Goal: Transaction & Acquisition: Obtain resource

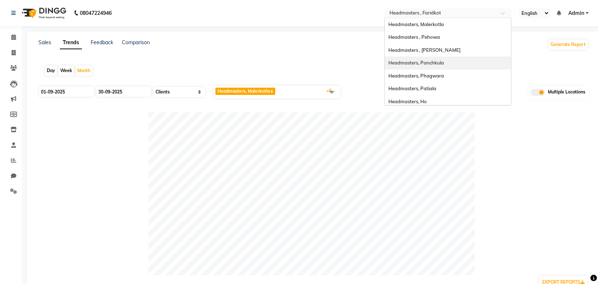
select select "by_client"
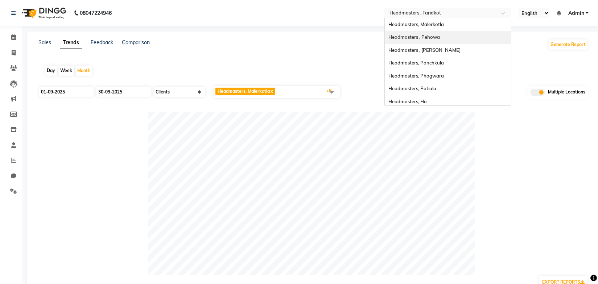
click at [434, 40] on span "Headmasters , Pehowa" at bounding box center [415, 37] width 52 height 6
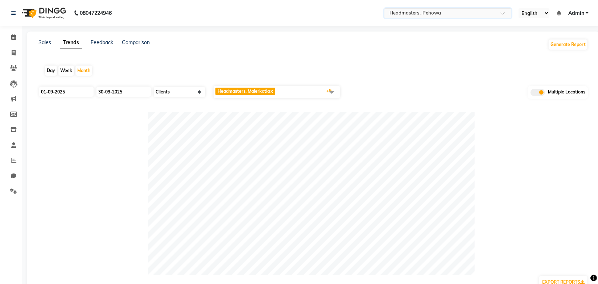
drag, startPoint x: 122, startPoint y: 63, endPoint x: 90, endPoint y: 61, distance: 31.7
click at [122, 63] on div "Day Week Month" at bounding box center [313, 70] width 550 height 23
click at [16, 69] on icon at bounding box center [13, 67] width 7 height 5
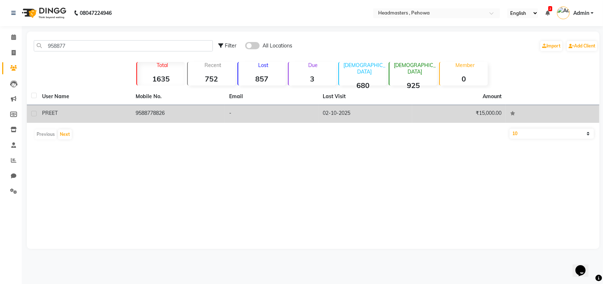
type input "958877"
click at [165, 116] on td "9588778826" at bounding box center [178, 114] width 94 height 18
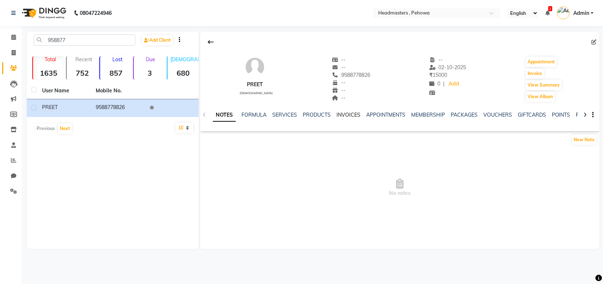
drag, startPoint x: 342, startPoint y: 114, endPoint x: 335, endPoint y: 124, distance: 12.0
click at [342, 114] on link "INVOICES" at bounding box center [349, 115] width 24 height 7
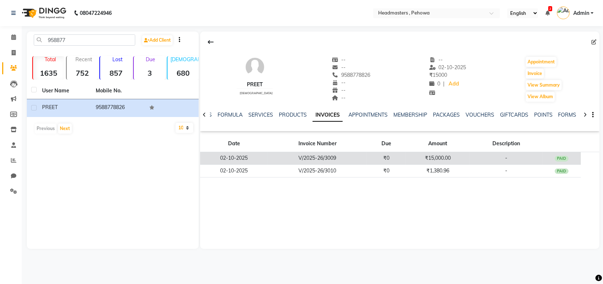
click at [339, 157] on td "V/2025-26/3009" at bounding box center [317, 158] width 99 height 13
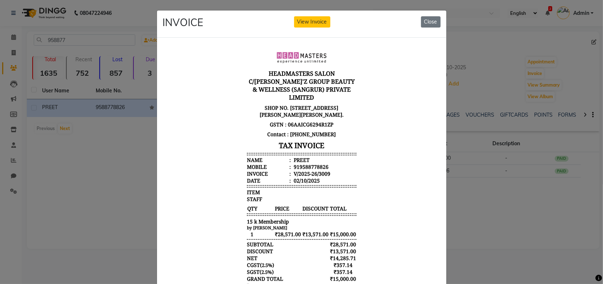
click at [340, 155] on hr at bounding box center [302, 155] width 110 height 1
click at [312, 23] on button "View Invoice" at bounding box center [312, 21] width 36 height 11
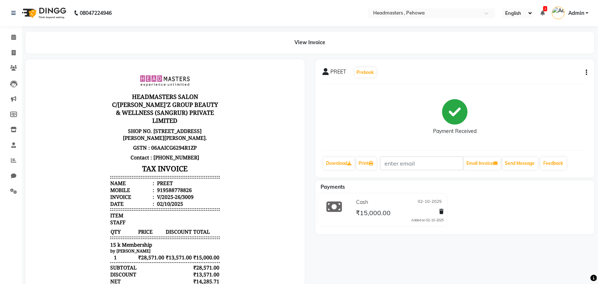
click at [587, 73] on icon "button" at bounding box center [586, 73] width 1 height 0
click at [543, 77] on div "Edit Invoice" at bounding box center [557, 77] width 36 height 9
select select "service"
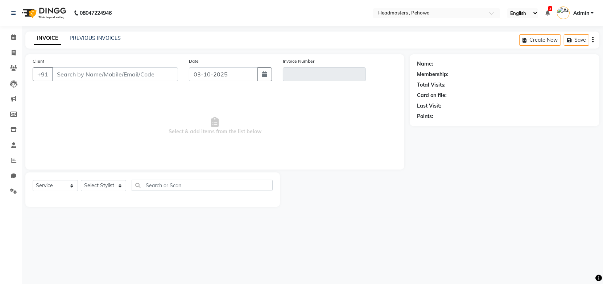
type input "9588778826"
type input "V/2025-26/3009"
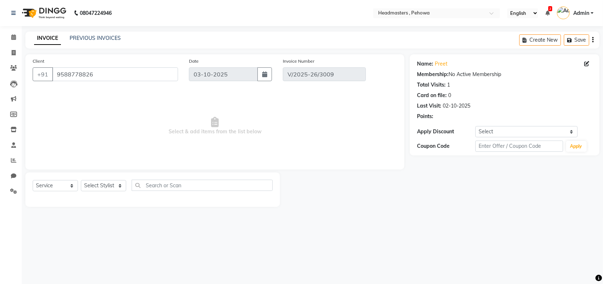
type input "02-10-2025"
select select "select"
click at [220, 126] on span "Select & add items from the list below" at bounding box center [215, 126] width 365 height 73
click at [213, 126] on icon at bounding box center [215, 122] width 8 height 10
click at [213, 127] on icon at bounding box center [215, 122] width 8 height 10
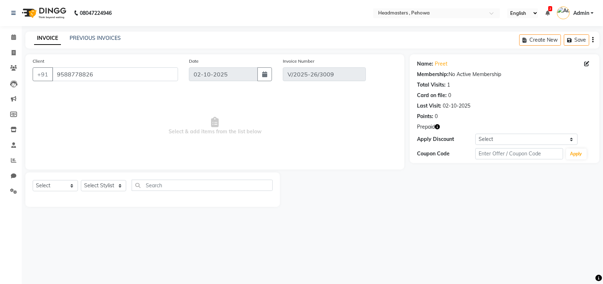
click at [213, 127] on icon at bounding box center [215, 122] width 8 height 10
click at [365, 229] on div "08047224946 Select Location × Headmasters , Pehowa English ENGLISH Español العر…" at bounding box center [301, 142] width 603 height 284
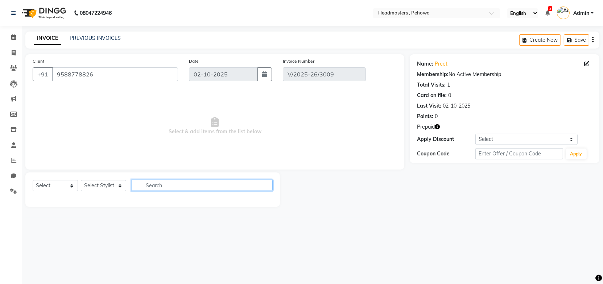
click at [207, 187] on input "text" at bounding box center [202, 185] width 141 height 11
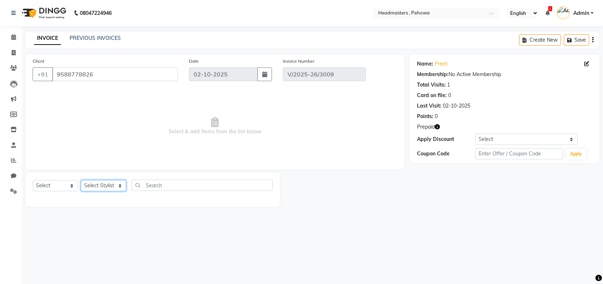
click at [110, 189] on select "Select Stylist Abhi Ajay Amandeep Amanpreet Anas ARUN Azad Bilal Davy Headmaste…" at bounding box center [103, 185] width 45 height 11
click at [386, 208] on main "INVOICE PREVIOUS INVOICES Create New Save Client +91 9588778826 Date 02-10-2025…" at bounding box center [312, 125] width 581 height 186
click at [96, 38] on link "PREVIOUS INVOICES" at bounding box center [95, 38] width 51 height 7
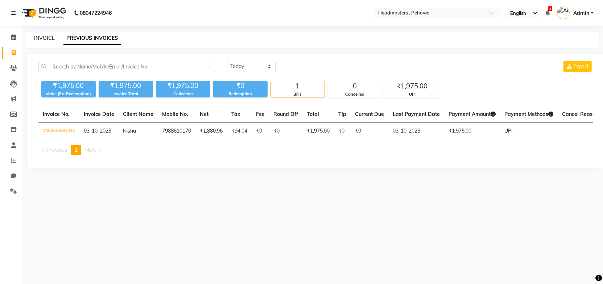
click at [47, 37] on link "INVOICE" at bounding box center [44, 38] width 21 height 7
select select "service"
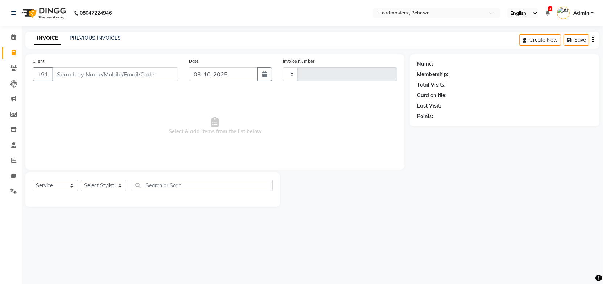
type input "3012"
select select "7727"
click at [8, 67] on span at bounding box center [13, 68] width 13 height 8
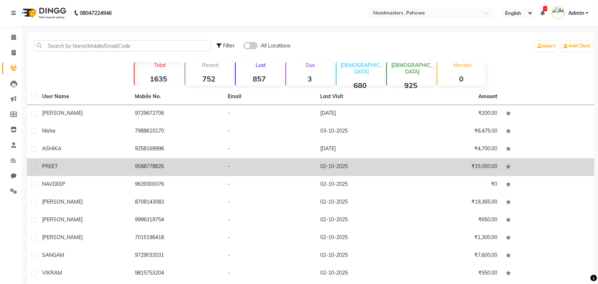
click at [143, 165] on td "9588778826" at bounding box center [177, 168] width 93 height 18
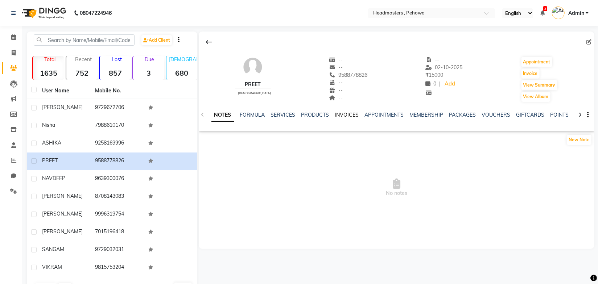
click at [350, 113] on link "INVOICES" at bounding box center [347, 115] width 24 height 7
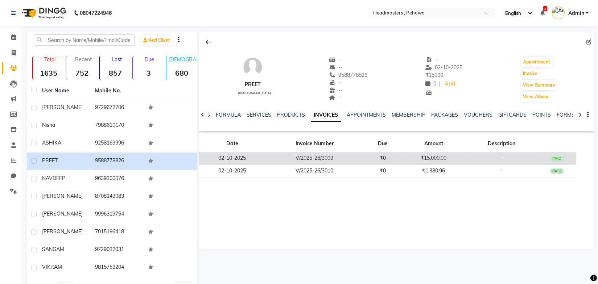
click at [428, 156] on td "₹15,000.00" at bounding box center [433, 158] width 63 height 13
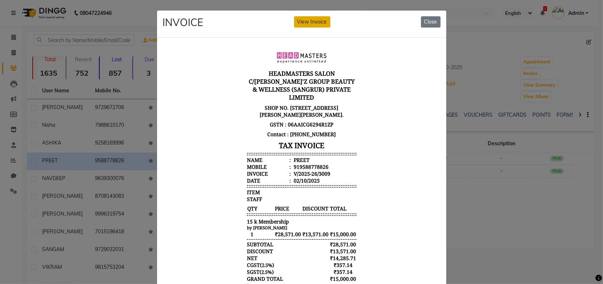
click at [309, 21] on button "View Invoice" at bounding box center [312, 21] width 36 height 11
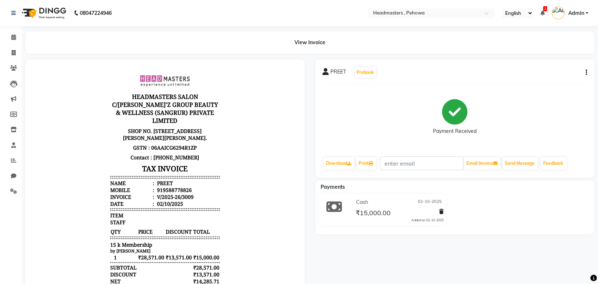
click at [584, 71] on button "button" at bounding box center [585, 73] width 4 height 8
click at [555, 75] on div "Edit Invoice" at bounding box center [557, 77] width 36 height 9
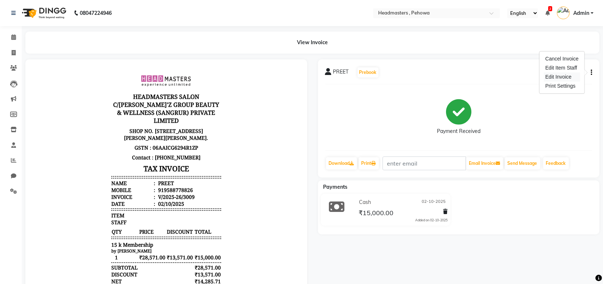
select select "service"
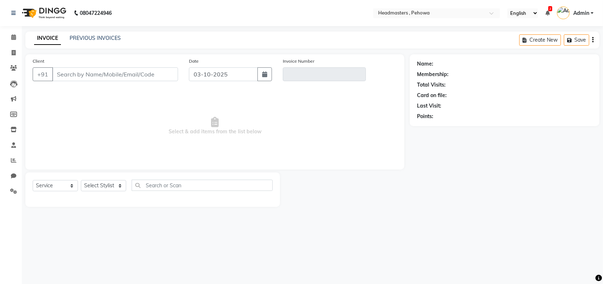
type input "9588778826"
type input "V/2025-26/3009"
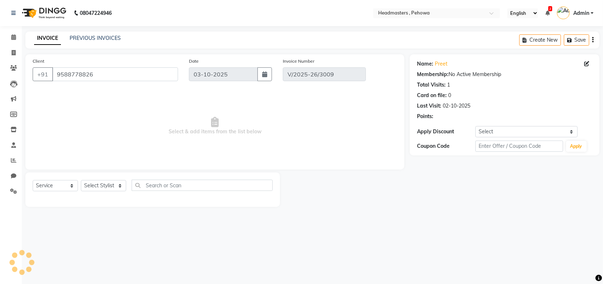
type input "02-10-2025"
select select "select"
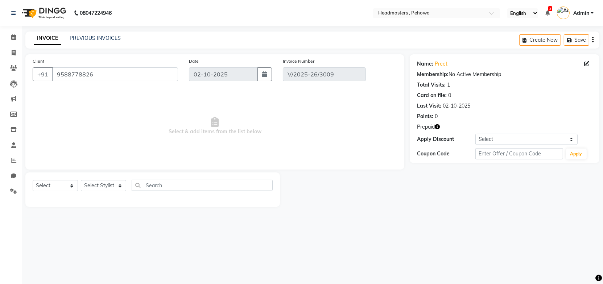
click at [438, 126] on icon "button" at bounding box center [437, 126] width 5 height 5
click at [386, 175] on div at bounding box center [345, 190] width 130 height 34
click at [375, 215] on main "INVOICE PREVIOUS INVOICES Create New Save Client +91 9588778826 Date 02-10-2025…" at bounding box center [312, 125] width 581 height 186
click at [318, 41] on div "INVOICE PREVIOUS INVOICES Create New Save" at bounding box center [312, 40] width 574 height 17
click at [319, 42] on div "INVOICE PREVIOUS INVOICES Create New Save" at bounding box center [312, 40] width 574 height 17
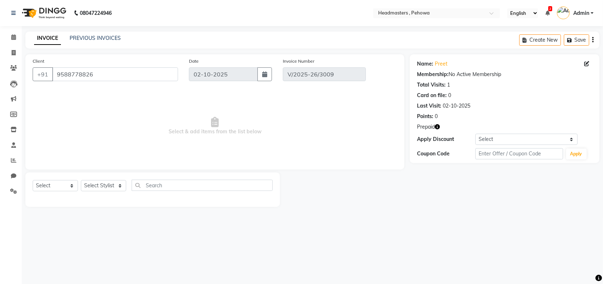
click at [320, 42] on div "INVOICE PREVIOUS INVOICES Create New Save" at bounding box center [312, 40] width 574 height 17
click at [322, 193] on div at bounding box center [345, 190] width 130 height 34
drag, startPoint x: 182, startPoint y: 50, endPoint x: 110, endPoint y: 36, distance: 73.8
click at [182, 50] on main "INVOICE PREVIOUS INVOICES Create New Save Client +91 9588778826 Date 02-10-2025…" at bounding box center [312, 125] width 581 height 186
click at [91, 33] on div "INVOICE PREVIOUS INVOICES Create New Save" at bounding box center [312, 40] width 574 height 17
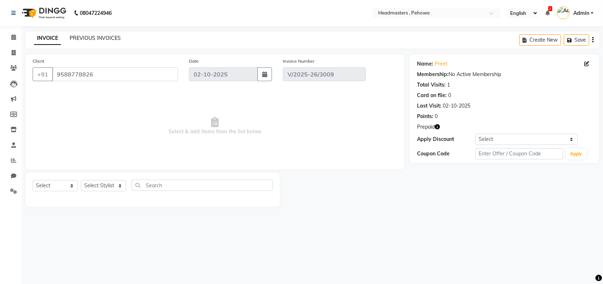
click at [90, 37] on link "PREVIOUS INVOICES" at bounding box center [95, 38] width 51 height 7
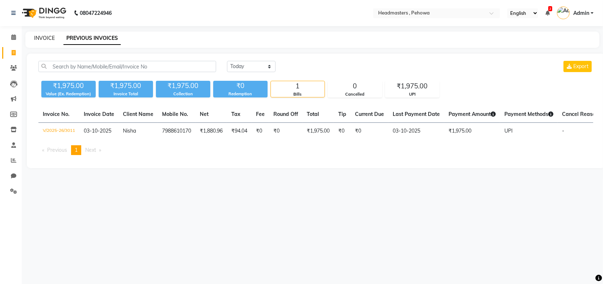
click at [49, 39] on link "INVOICE" at bounding box center [44, 38] width 21 height 7
select select "service"
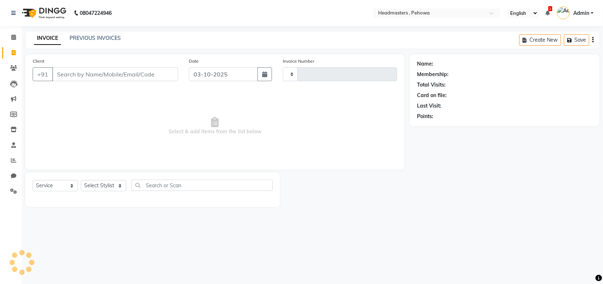
type input "3012"
select select "7727"
click at [77, 37] on link "PREVIOUS INVOICES" at bounding box center [95, 38] width 51 height 7
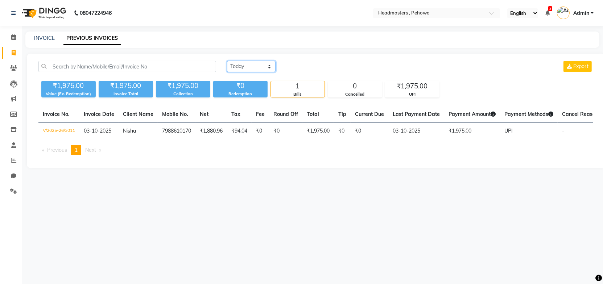
click at [236, 63] on select "Today Yesterday Custom Range" at bounding box center [251, 66] width 49 height 11
select select "yesterday"
click at [227, 61] on select "Today Yesterday Custom Range" at bounding box center [251, 66] width 49 height 11
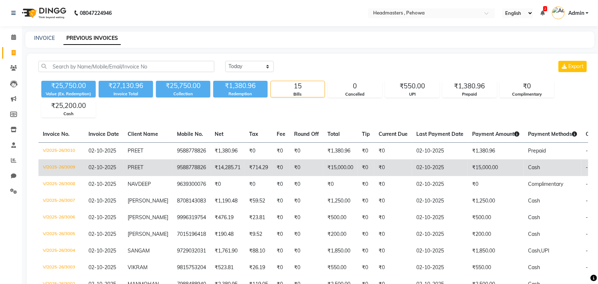
click at [250, 170] on td "₹714.29" at bounding box center [259, 168] width 28 height 17
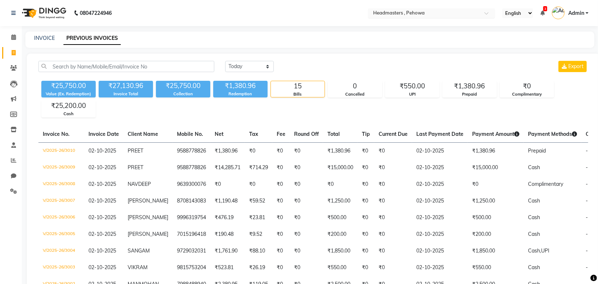
click at [420, 10] on input "text" at bounding box center [424, 13] width 105 height 7
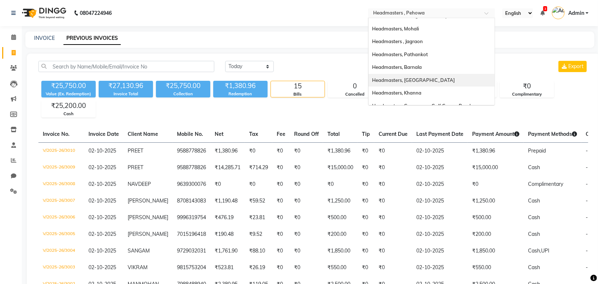
scroll to position [132, 0]
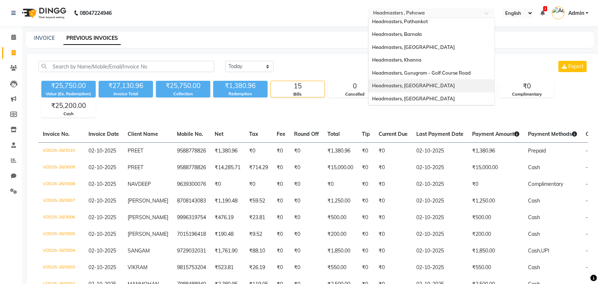
click at [421, 85] on div "Headmasters, Batala" at bounding box center [432, 85] width 126 height 13
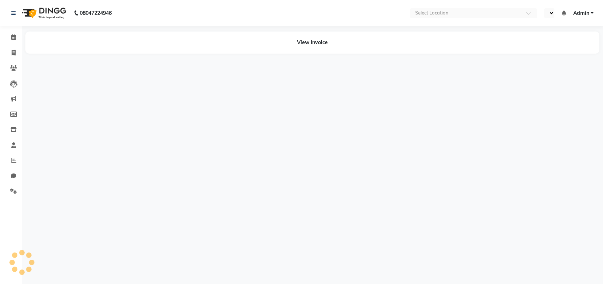
select select "en"
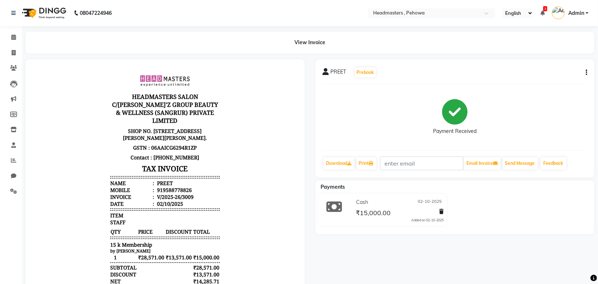
click at [587, 73] on icon "button" at bounding box center [586, 73] width 1 height 0
click at [560, 75] on div "Edit Invoice" at bounding box center [557, 77] width 36 height 9
select select "service"
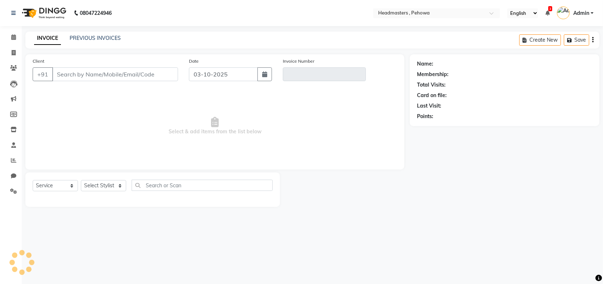
type input "9588778826"
type input "V/2025-26/3009"
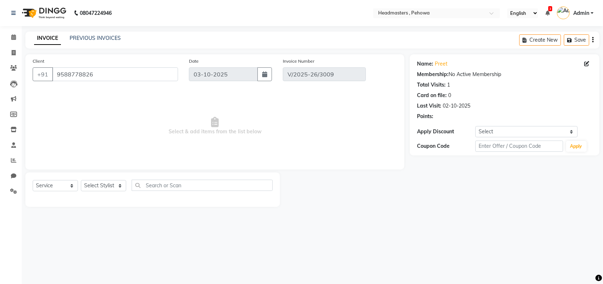
type input "02-10-2025"
select select "select"
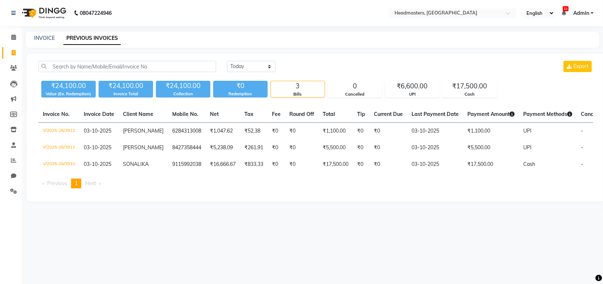
click at [334, 66] on div "Today Yesterday Custom Range Export" at bounding box center [410, 66] width 366 height 11
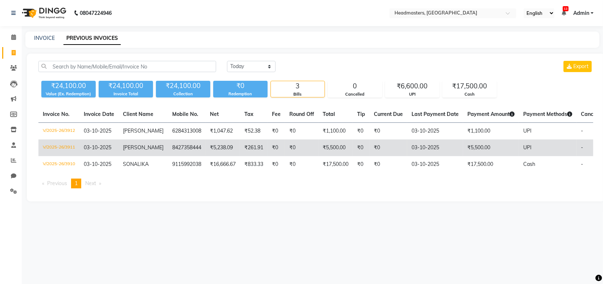
click at [124, 146] on span "amandeep kaur" at bounding box center [143, 147] width 41 height 7
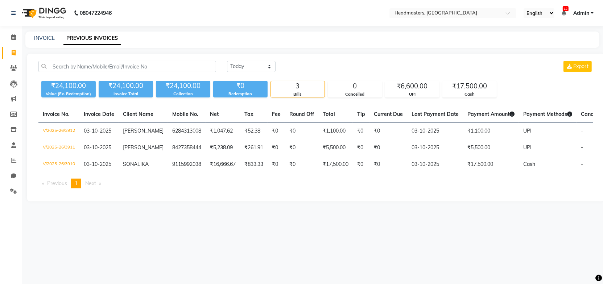
drag, startPoint x: 249, startPoint y: 37, endPoint x: 198, endPoint y: 17, distance: 54.7
click at [249, 37] on div "INVOICE PREVIOUS INVOICES" at bounding box center [308, 38] width 566 height 8
click at [41, 37] on link "INVOICE" at bounding box center [44, 38] width 21 height 7
select select "service"
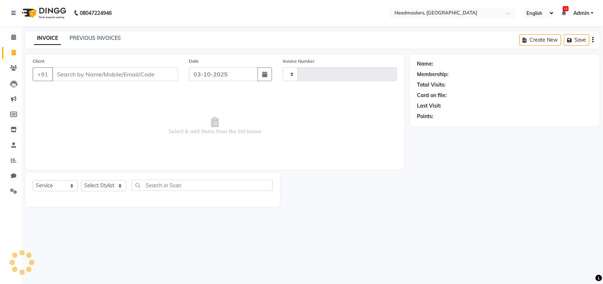
type input "3913"
select select "7136"
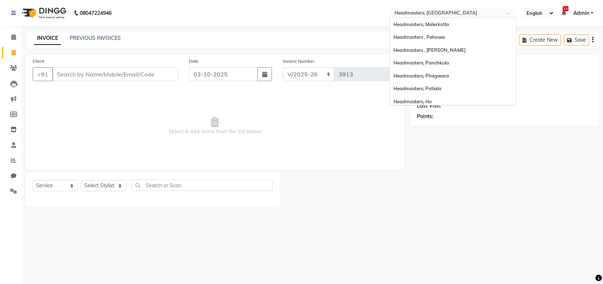
click at [423, 15] on input "text" at bounding box center [445, 13] width 105 height 7
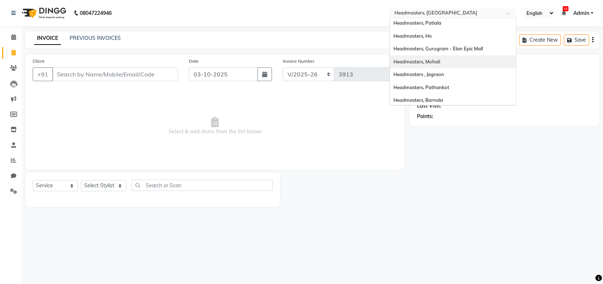
click at [443, 62] on div "Headmasters, Mohali" at bounding box center [453, 62] width 126 height 13
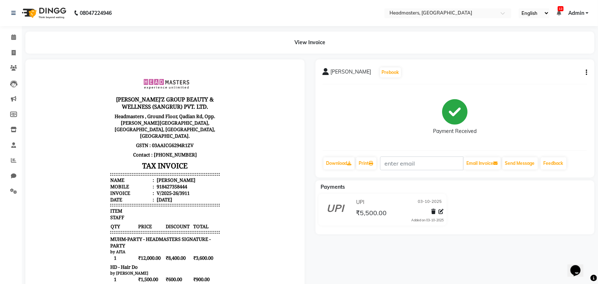
click at [587, 73] on icon "button" at bounding box center [586, 73] width 1 height 0
click at [538, 83] on div "Edit Invoice" at bounding box center [551, 81] width 50 height 9
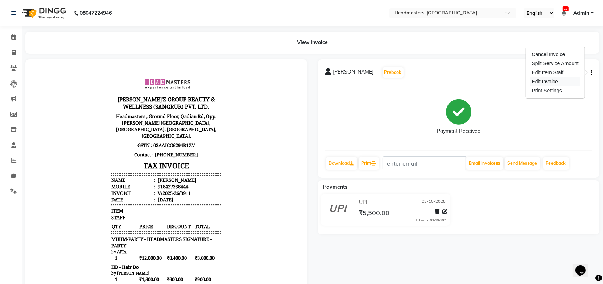
select select "service"
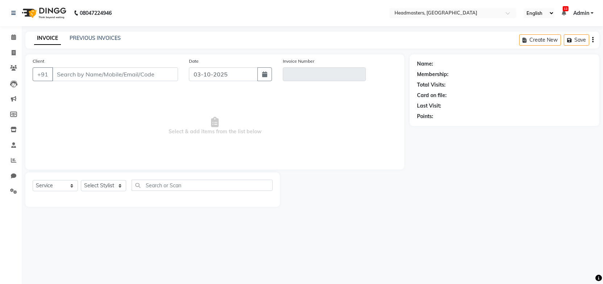
type input "8427358444"
type input "V/2025-26/3911"
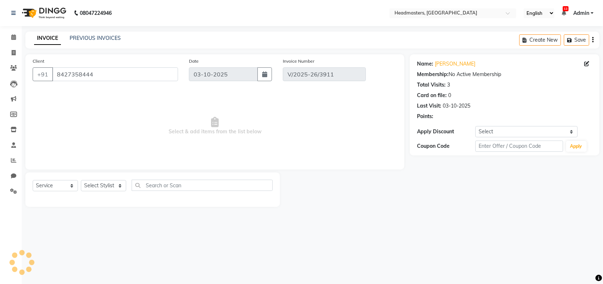
select select "select"
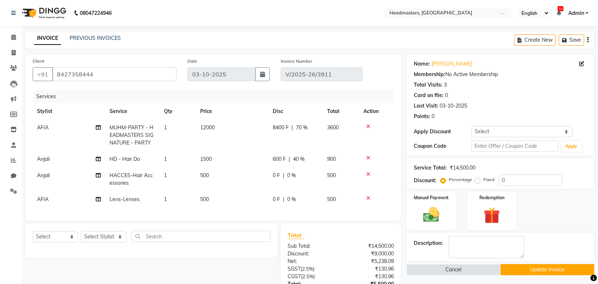
scroll to position [33, 0]
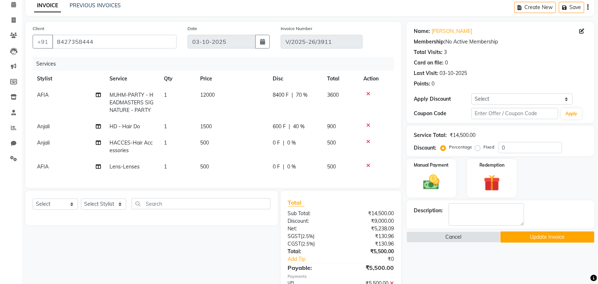
click at [285, 96] on span "8400 F" at bounding box center [281, 95] width 16 height 8
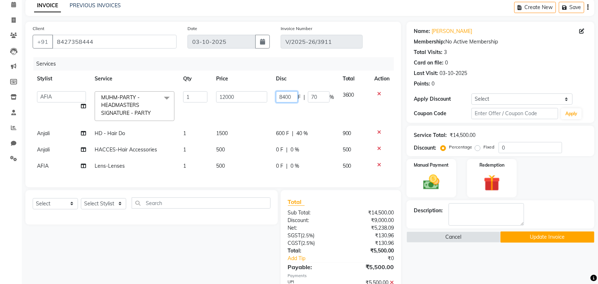
drag, startPoint x: 291, startPoint y: 95, endPoint x: 265, endPoint y: 100, distance: 27.0
click at [265, 100] on tr "AFIA Anjali Ankita Arwinder Bikram Harjinder HEAD MASTERS Inder Jashan JASHAN K…" at bounding box center [213, 106] width 361 height 38
type input "8600"
click at [272, 116] on td "8600 F | 70 %" at bounding box center [305, 106] width 67 height 38
click at [292, 96] on input "8600" at bounding box center [287, 96] width 22 height 11
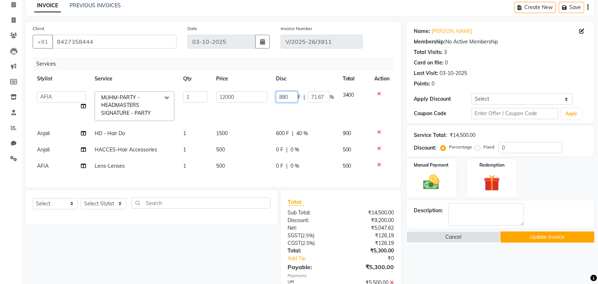
type input "8800"
click at [293, 116] on td "8800 F | 71.67 %" at bounding box center [305, 106] width 67 height 38
click at [293, 97] on input "8800" at bounding box center [287, 96] width 22 height 11
type input "8900"
click at [293, 119] on tbody "AFIA Anjali Ankita Arwinder Bikram Harjinder HEAD MASTERS Inder Jashan JASHAN K…" at bounding box center [213, 130] width 361 height 87
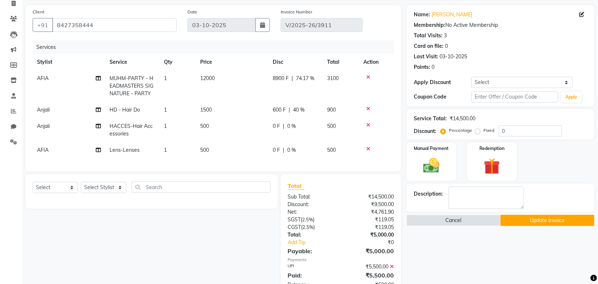
scroll to position [66, 0]
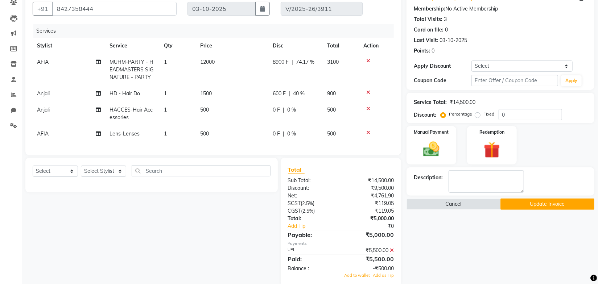
click at [207, 134] on span "500" at bounding box center [204, 134] width 9 height 7
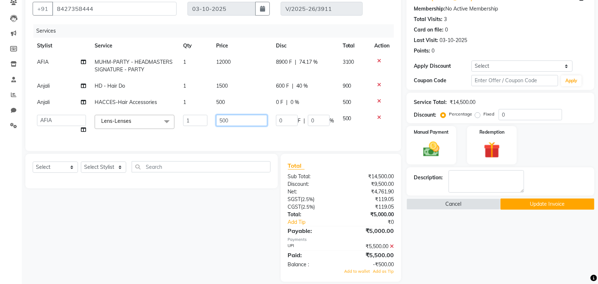
drag, startPoint x: 231, startPoint y: 119, endPoint x: 209, endPoint y: 123, distance: 23.1
click at [209, 123] on tr "AFIA Anjali Ankita Arwinder Bikram Harjinder HEAD MASTERS Inder Jashan JASHAN K…" at bounding box center [213, 125] width 361 height 28
type input "1000"
click at [217, 132] on td "1000" at bounding box center [242, 125] width 60 height 28
click at [309, 137] on td "0 F | 0 %" at bounding box center [305, 125] width 67 height 28
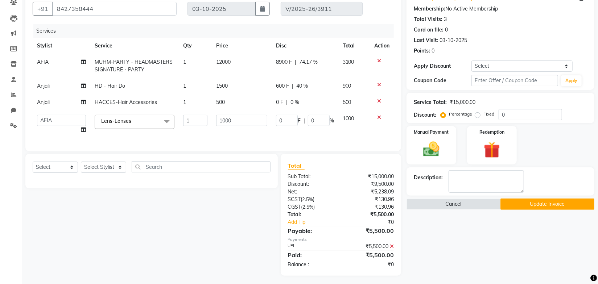
click at [212, 133] on td "1000" at bounding box center [242, 125] width 60 height 28
click at [514, 206] on button "Update Invoice" at bounding box center [548, 204] width 94 height 11
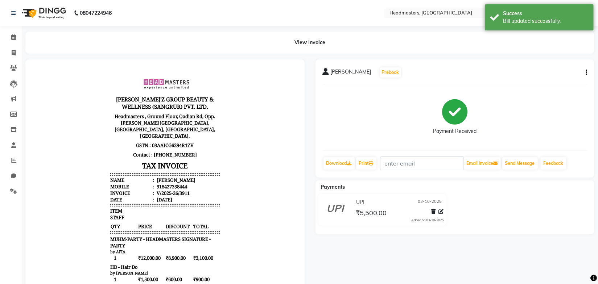
click at [252, 141] on body "GILL'Z GROUP BEAUTY & WELLNESS (SANGRUR) PVT. LTD. Headmasters , Ground Floor, …" at bounding box center [164, 238] width 259 height 338
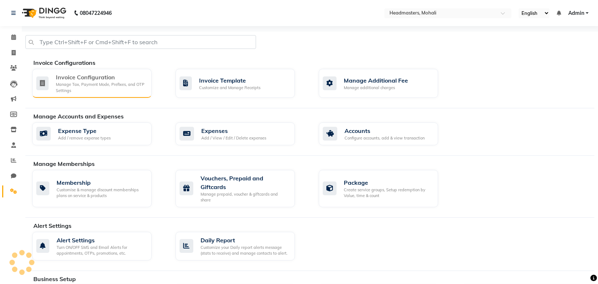
click at [73, 89] on div "Manage Tax, Payment Mode, Prefixes, and OTP Settings" at bounding box center [101, 88] width 90 height 12
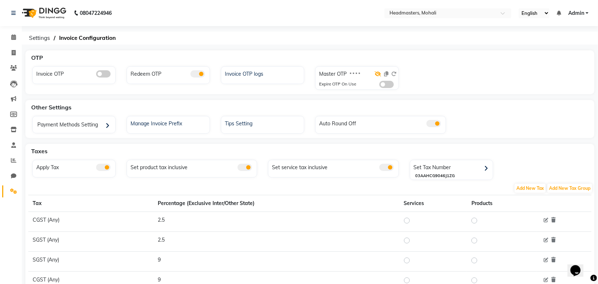
click at [378, 74] on icon at bounding box center [378, 73] width 7 height 5
click at [295, 33] on ol "Settings Invoice Configuration" at bounding box center [308, 38] width 567 height 13
click at [295, 32] on ol "Settings Invoice Configuration" at bounding box center [308, 38] width 567 height 13
click at [17, 36] on span at bounding box center [13, 37] width 13 height 8
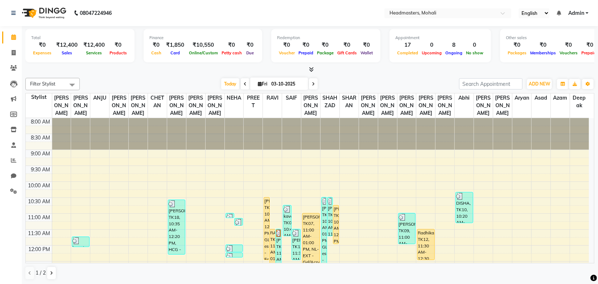
click at [289, 23] on nav "08047224946 Select Location × Headmasters, Mohali English ENGLISH Español العرب…" at bounding box center [299, 13] width 598 height 26
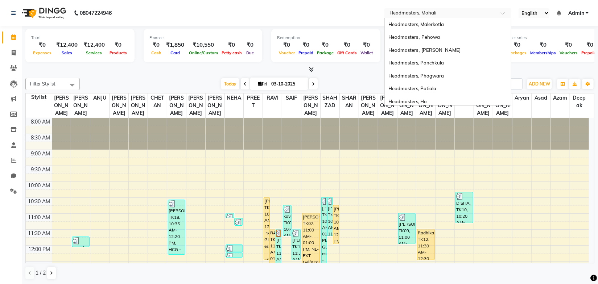
drag, startPoint x: 426, startPoint y: 14, endPoint x: 443, endPoint y: 40, distance: 30.9
click at [426, 14] on input "text" at bounding box center [440, 13] width 105 height 7
click at [451, 22] on div "Headmasters, Malerkotla" at bounding box center [448, 24] width 126 height 13
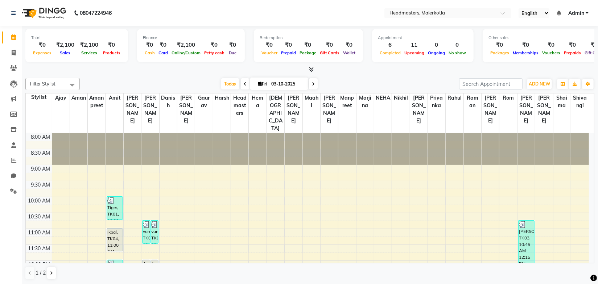
click at [348, 87] on div "[DATE] [DATE]" at bounding box center [269, 84] width 372 height 11
click at [14, 116] on icon at bounding box center [13, 114] width 7 height 5
select select
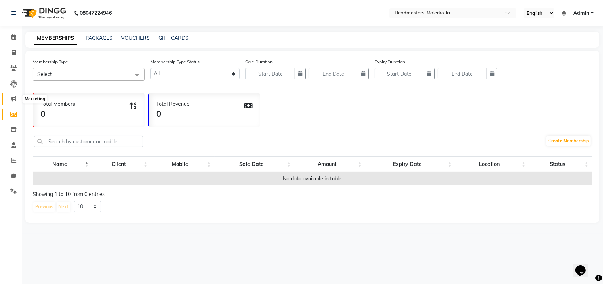
click at [13, 98] on icon at bounding box center [13, 98] width 5 height 5
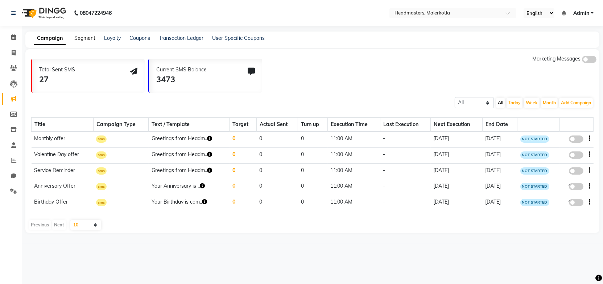
click at [83, 38] on link "Segment" at bounding box center [84, 38] width 21 height 7
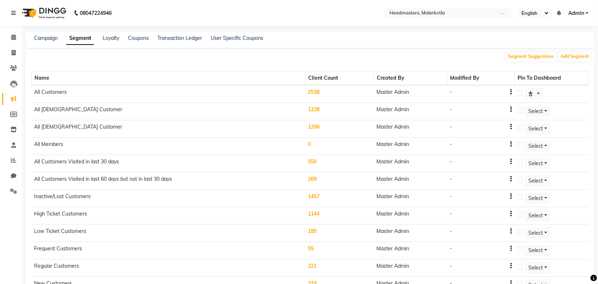
click at [313, 93] on td "2538" at bounding box center [339, 94] width 69 height 18
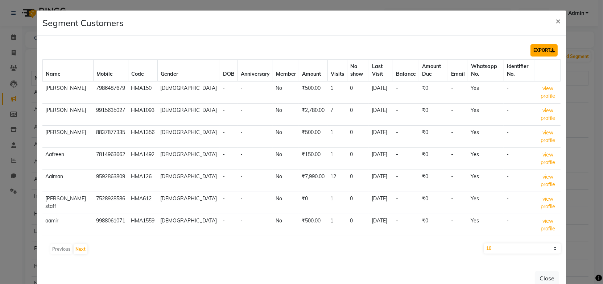
click at [536, 50] on button "EXPORT" at bounding box center [544, 50] width 27 height 12
click at [556, 22] on span "×" at bounding box center [558, 20] width 5 height 11
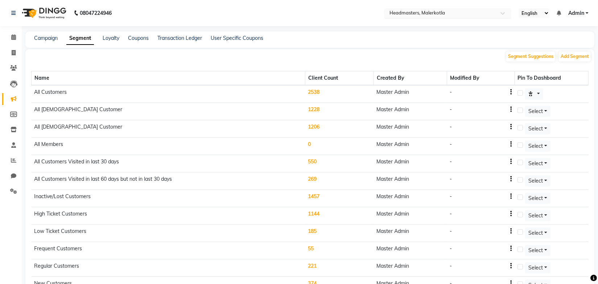
click at [434, 12] on input "text" at bounding box center [440, 13] width 105 height 7
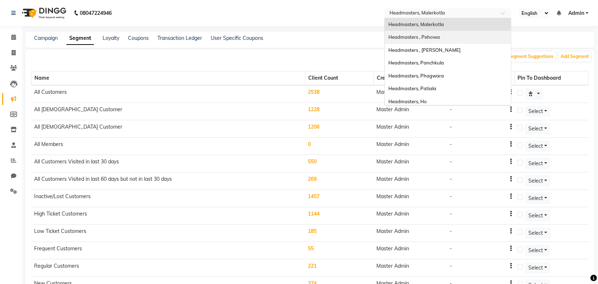
click at [426, 34] on span "Headmasters , Pehowa" at bounding box center [415, 37] width 52 height 6
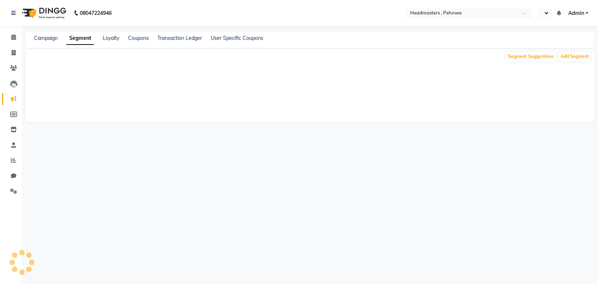
select select "en"
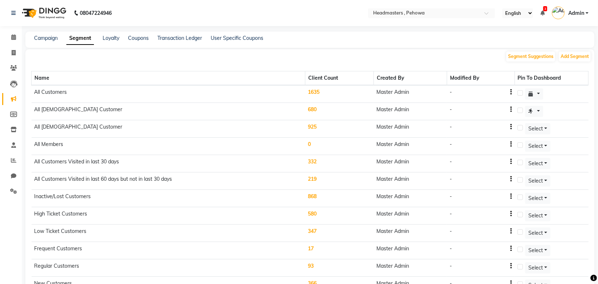
click at [440, 51] on div "Segment Suggestions Add Segment" at bounding box center [309, 55] width 569 height 13
click at [321, 92] on td "1635" at bounding box center [339, 94] width 69 height 18
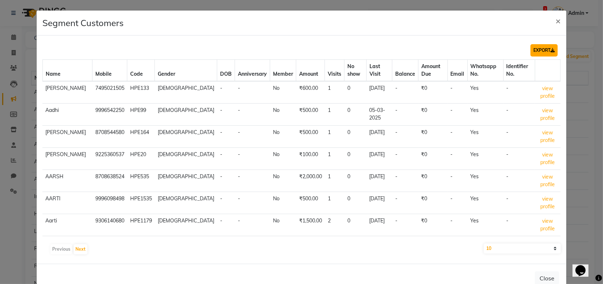
click at [545, 51] on button "EXPORT" at bounding box center [544, 50] width 27 height 12
drag, startPoint x: 552, startPoint y: 21, endPoint x: 437, endPoint y: 2, distance: 116.3
click at [556, 21] on span "×" at bounding box center [558, 20] width 5 height 11
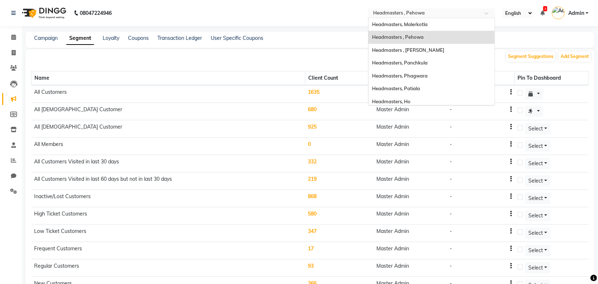
click at [416, 13] on input "text" at bounding box center [424, 13] width 105 height 7
click at [430, 50] on span "Headmasters , [PERSON_NAME]" at bounding box center [408, 50] width 72 height 6
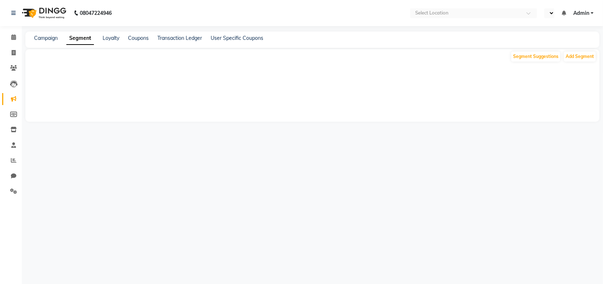
select select "en"
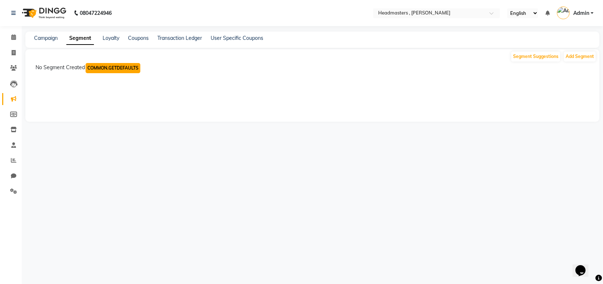
click at [109, 67] on button "COMMON.GETDEFAULTS" at bounding box center [113, 68] width 55 height 10
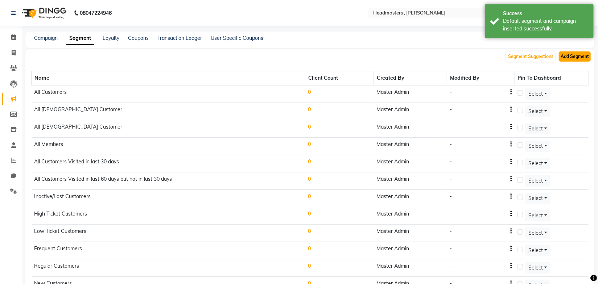
click at [572, 56] on button "Add Segment" at bounding box center [575, 57] width 32 height 10
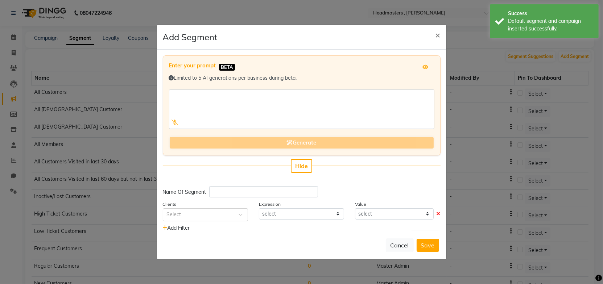
click at [289, 142] on div "Generate" at bounding box center [302, 143] width 266 height 13
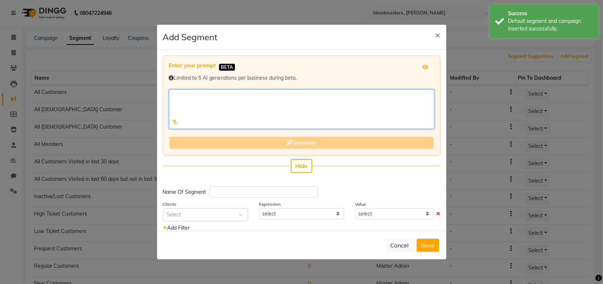
click at [281, 117] on textarea at bounding box center [302, 110] width 266 height 40
click at [305, 106] on textarea at bounding box center [302, 110] width 266 height 40
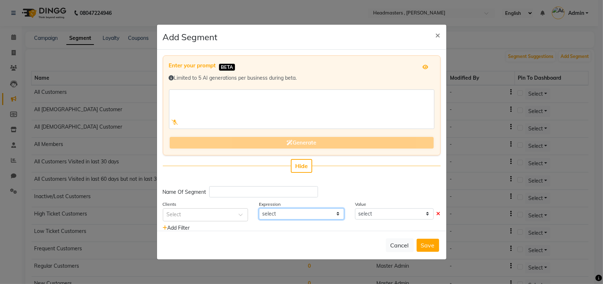
click at [296, 216] on select "select" at bounding box center [301, 214] width 85 height 11
drag, startPoint x: 297, startPoint y: 216, endPoint x: 332, endPoint y: 215, distance: 34.8
click at [298, 216] on select "select" at bounding box center [301, 214] width 85 height 11
click at [373, 215] on select "select" at bounding box center [394, 214] width 78 height 11
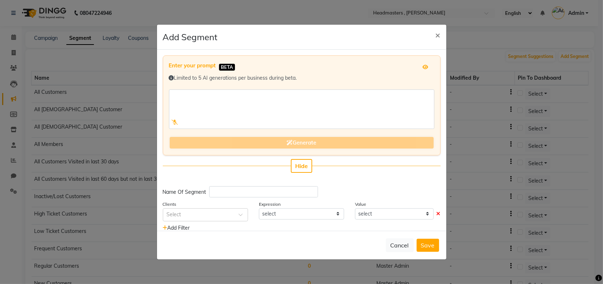
click at [358, 182] on div "Enter your prompt BETA Limited to 5 AI generations per business during beta. Ge…" at bounding box center [301, 140] width 289 height 181
click at [436, 36] on span "×" at bounding box center [438, 34] width 5 height 11
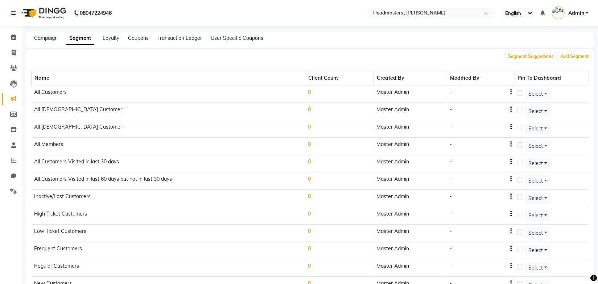
click at [311, 92] on td "0" at bounding box center [339, 94] width 69 height 18
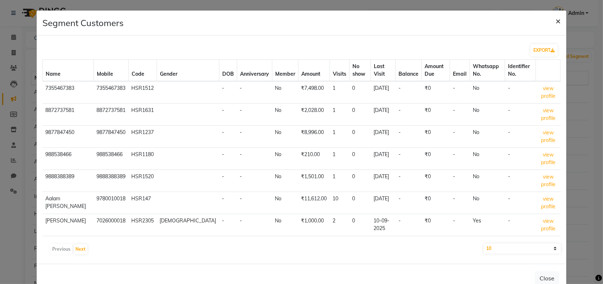
click at [556, 21] on span "×" at bounding box center [558, 20] width 5 height 11
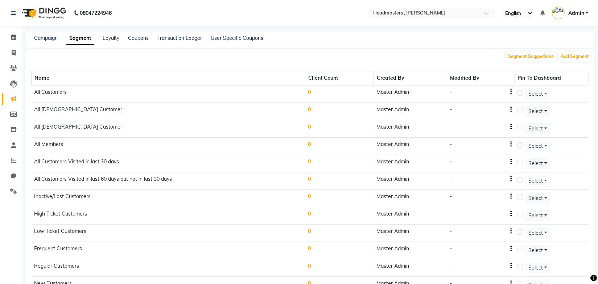
click at [313, 108] on td "0" at bounding box center [339, 111] width 69 height 17
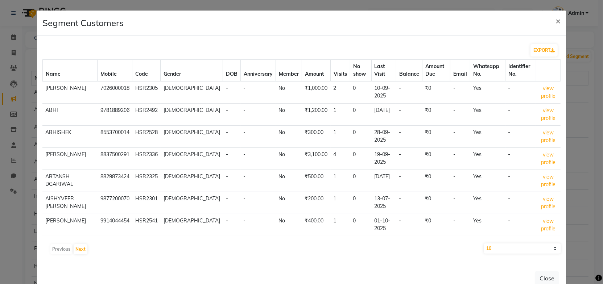
drag, startPoint x: 550, startPoint y: 24, endPoint x: 542, endPoint y: 25, distance: 7.8
click at [550, 23] on button "×" at bounding box center [558, 21] width 17 height 20
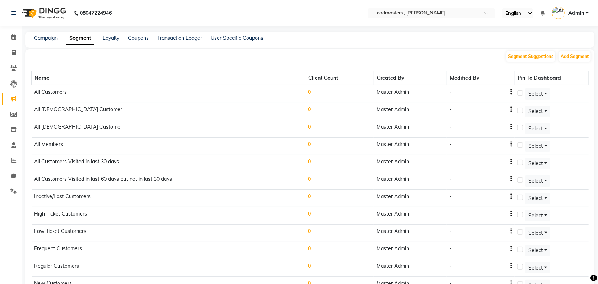
click at [59, 92] on td "All Customers" at bounding box center [169, 94] width 274 height 18
click at [576, 57] on button "Add Segment" at bounding box center [575, 57] width 32 height 10
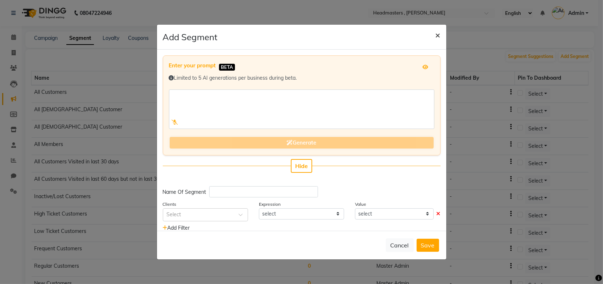
click at [437, 36] on span "×" at bounding box center [438, 34] width 5 height 11
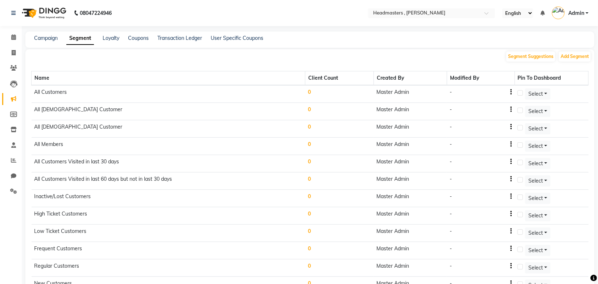
click at [313, 91] on td "0" at bounding box center [339, 94] width 69 height 18
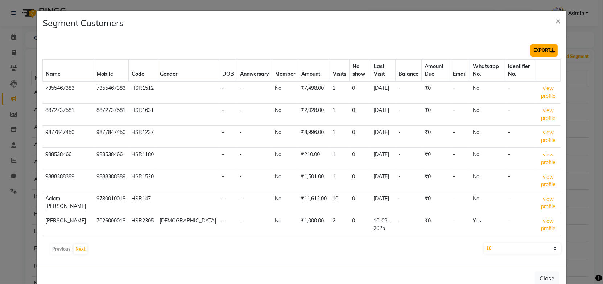
click at [537, 52] on button "EXPORT" at bounding box center [544, 50] width 27 height 12
click at [539, 50] on button "EXPORT" at bounding box center [544, 50] width 27 height 12
click at [556, 20] on span "×" at bounding box center [558, 20] width 5 height 11
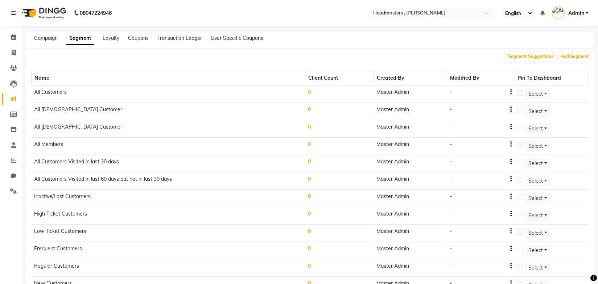
click at [311, 110] on td "0" at bounding box center [339, 111] width 69 height 17
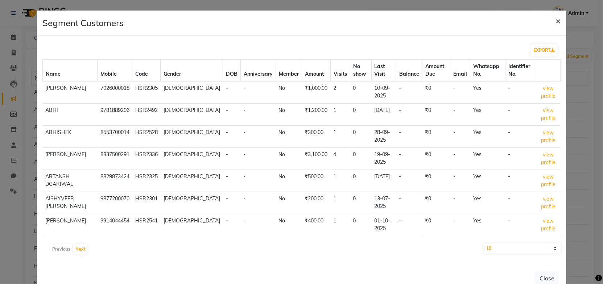
click at [556, 21] on span "×" at bounding box center [558, 20] width 5 height 11
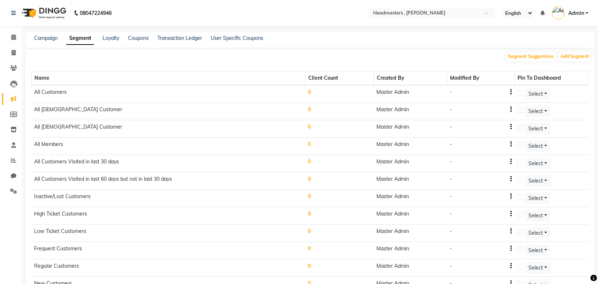
click at [312, 127] on td "0" at bounding box center [339, 128] width 69 height 17
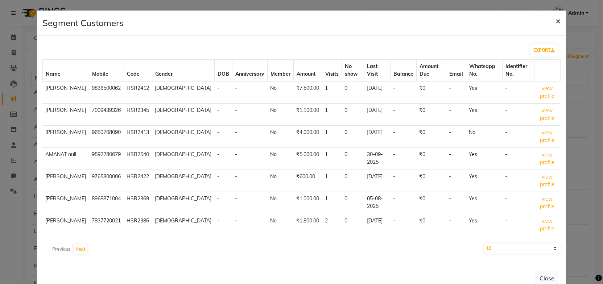
click at [556, 23] on span "×" at bounding box center [558, 20] width 5 height 11
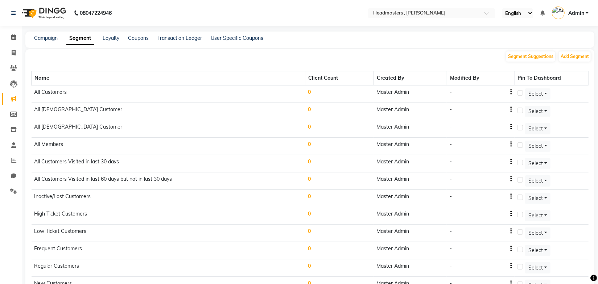
click at [313, 145] on td "0" at bounding box center [339, 146] width 69 height 17
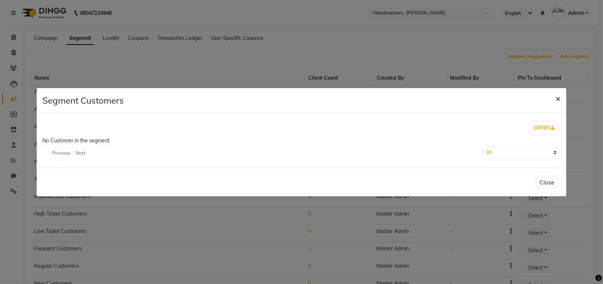
click at [559, 96] on span "×" at bounding box center [558, 98] width 5 height 11
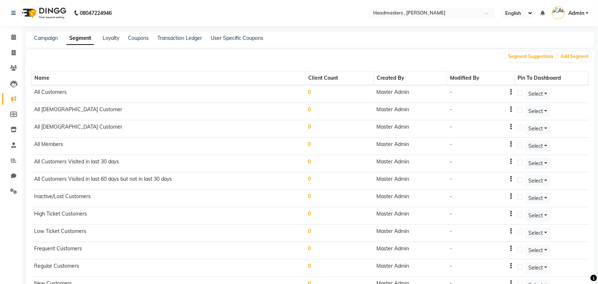
click at [312, 177] on td "0" at bounding box center [339, 181] width 69 height 17
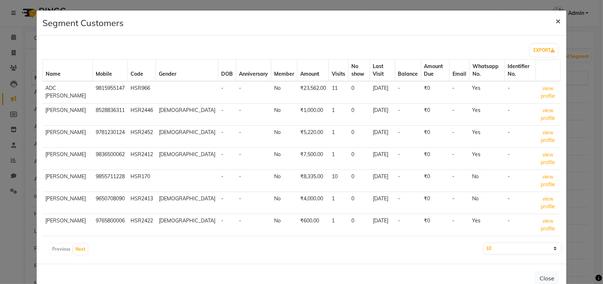
click at [556, 21] on span "×" at bounding box center [558, 20] width 5 height 11
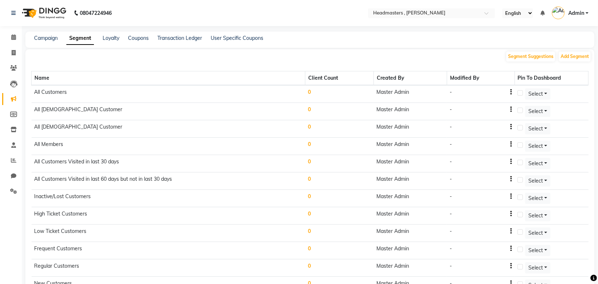
click at [512, 93] on icon "button" at bounding box center [510, 92] width 1 height 0
click at [465, 61] on div "Segment Suggestions Add Segment" at bounding box center [309, 55] width 569 height 13
click at [538, 93] on span "Select" at bounding box center [536, 94] width 15 height 7
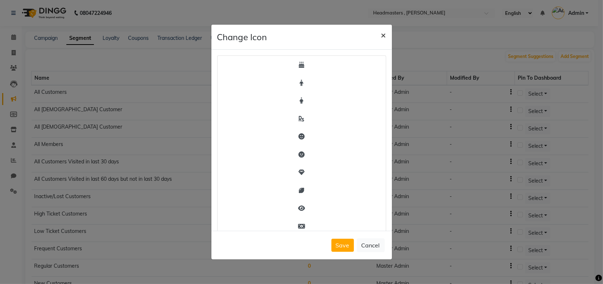
click at [386, 35] on button "×" at bounding box center [383, 35] width 17 height 20
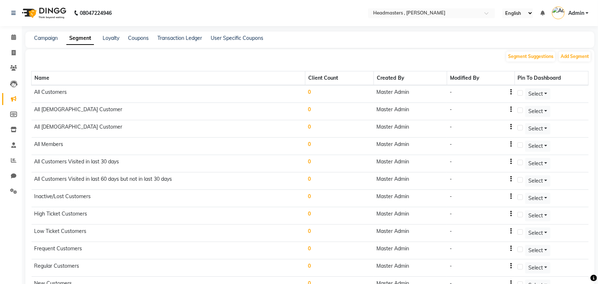
click at [244, 62] on div "Segment Suggestions Add Segment" at bounding box center [309, 55] width 569 height 13
click at [416, 16] on input "text" at bounding box center [424, 13] width 105 height 7
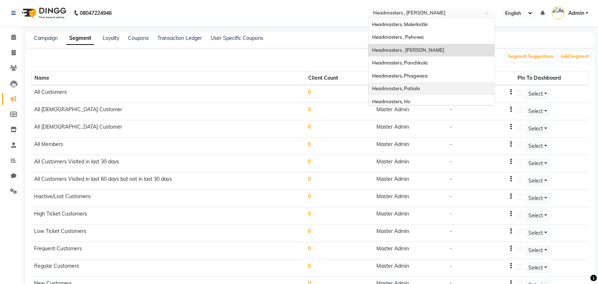
click at [426, 90] on div "Headmasters, Patiala" at bounding box center [432, 88] width 126 height 13
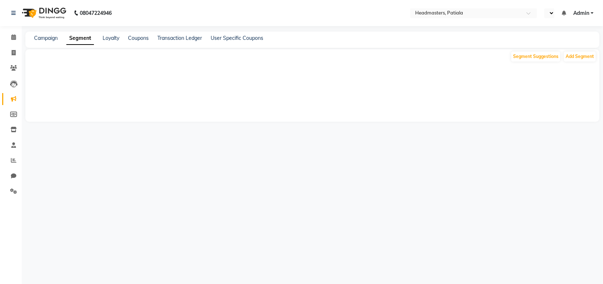
select select "en"
click at [427, 16] on input "text" at bounding box center [445, 13] width 105 height 7
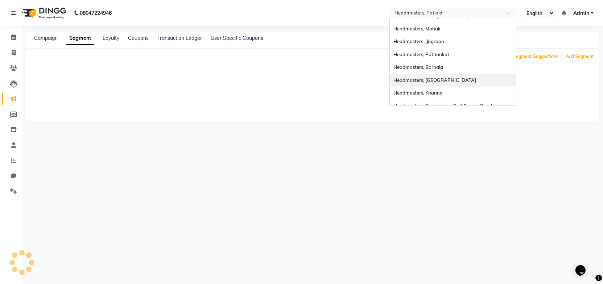
scroll to position [132, 0]
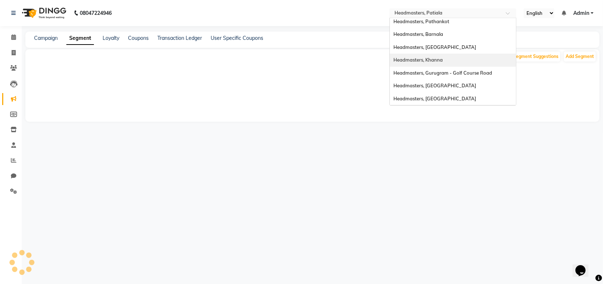
click at [436, 60] on span "Headmasters, Khanna" at bounding box center [418, 60] width 49 height 6
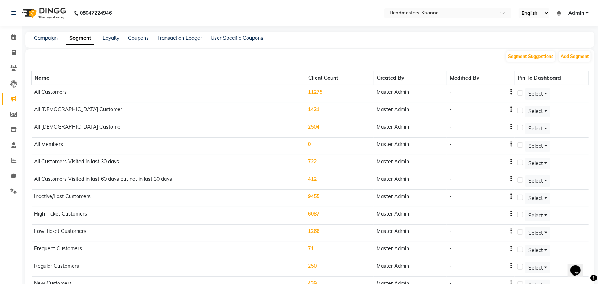
click at [363, 48] on main "Campaign Segment Loyalty Coupons Transaction Ledger User Specific Coupons Segme…" at bounding box center [310, 198] width 576 height 332
click at [318, 91] on td "11275" at bounding box center [339, 94] width 69 height 18
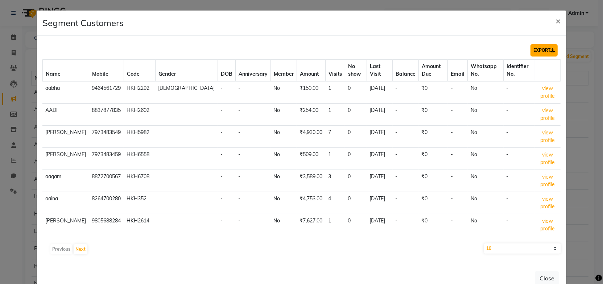
click at [540, 51] on button "EXPORT" at bounding box center [544, 50] width 27 height 12
click at [556, 20] on span "×" at bounding box center [558, 20] width 5 height 11
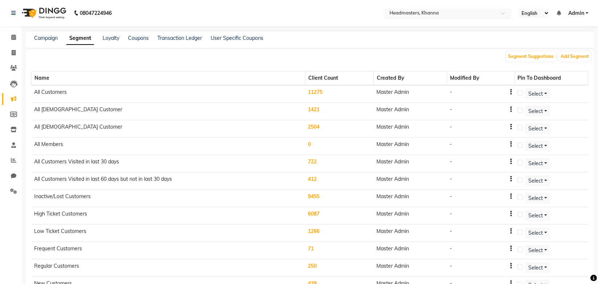
click at [435, 12] on input "text" at bounding box center [440, 13] width 105 height 7
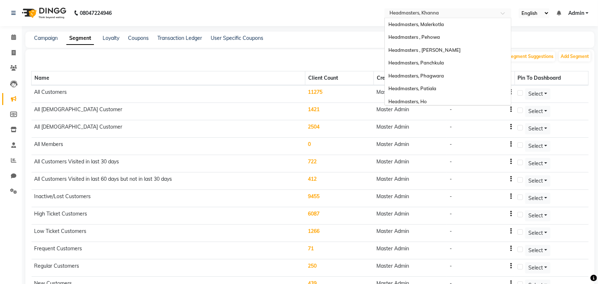
scroll to position [157, 0]
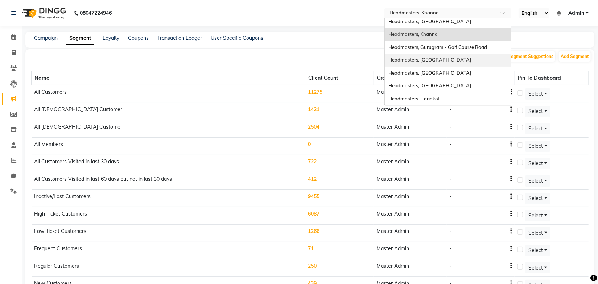
click at [437, 59] on div "Headmasters, [GEOGRAPHIC_DATA]" at bounding box center [448, 60] width 126 height 13
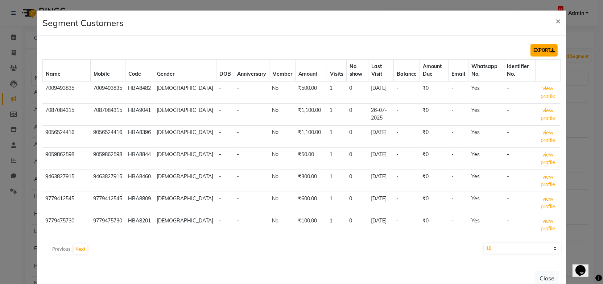
click at [551, 51] on icon at bounding box center [553, 50] width 4 height 4
click at [556, 20] on span "×" at bounding box center [558, 20] width 5 height 11
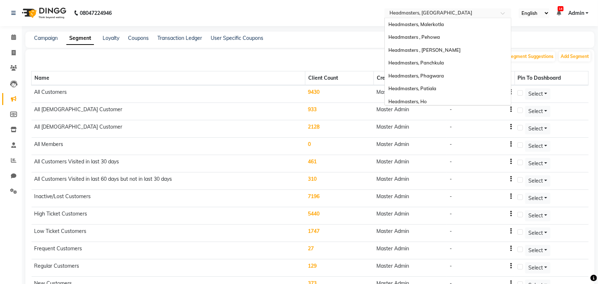
click at [443, 13] on input "text" at bounding box center [440, 13] width 105 height 7
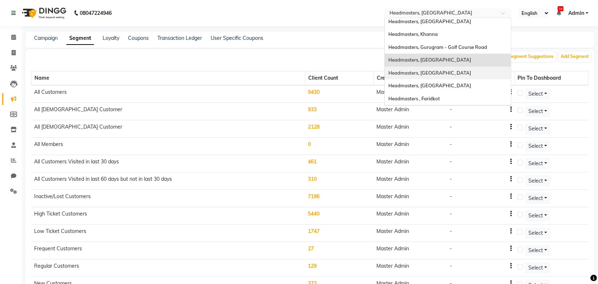
click at [432, 71] on span "Headmasters, Sangrur" at bounding box center [430, 73] width 83 height 6
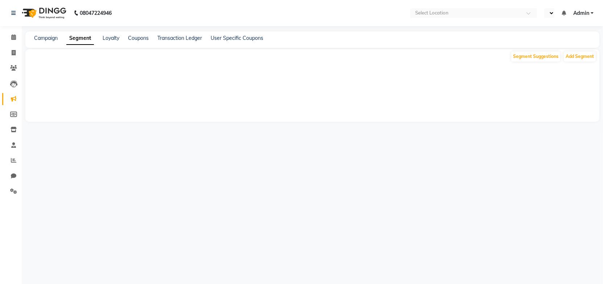
select select "en"
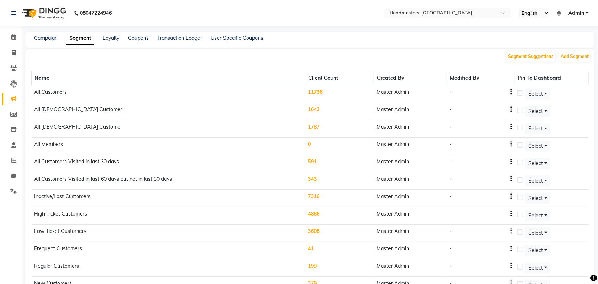
click at [133, 62] on div "Name Client Count Created By Modified By Pin To Dashboard All Customers 11736 M…" at bounding box center [310, 207] width 558 height 290
click at [320, 89] on td "11736" at bounding box center [339, 94] width 69 height 18
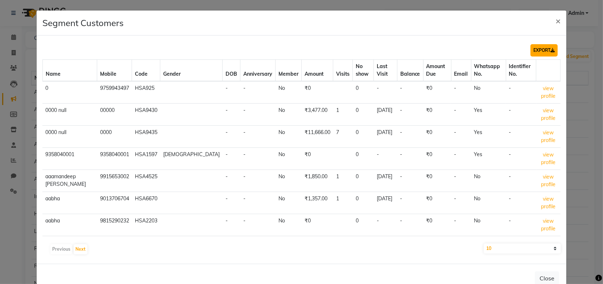
click at [531, 49] on button "EXPORT" at bounding box center [544, 50] width 27 height 12
click at [556, 20] on span "×" at bounding box center [558, 20] width 5 height 11
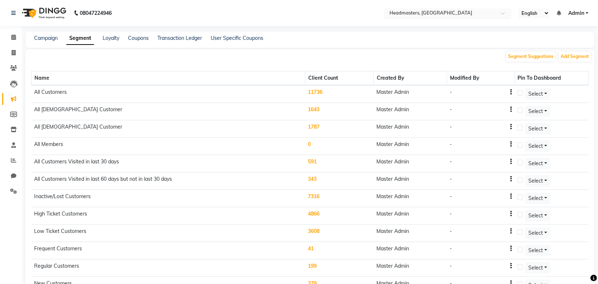
click at [441, 14] on input "text" at bounding box center [440, 13] width 105 height 7
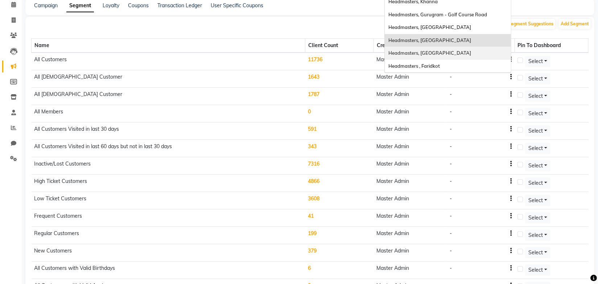
scroll to position [33, 0]
click at [427, 51] on span "Headmasters, [GEOGRAPHIC_DATA]" at bounding box center [430, 53] width 83 height 6
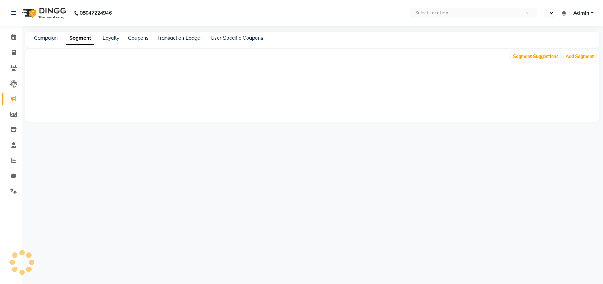
select select "en"
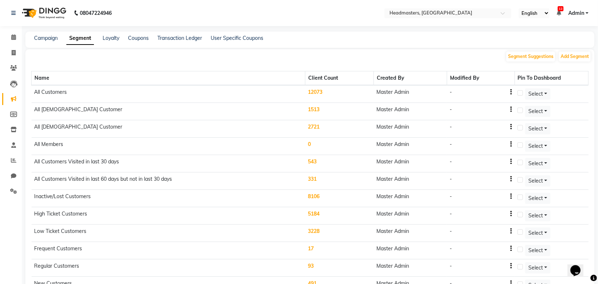
click at [322, 91] on td "12073" at bounding box center [339, 94] width 69 height 18
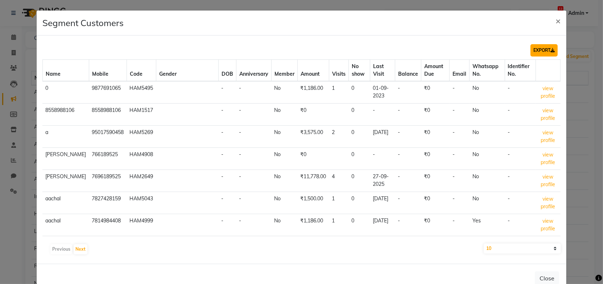
click at [544, 51] on button "EXPORT" at bounding box center [544, 50] width 27 height 12
click at [556, 21] on span "×" at bounding box center [558, 20] width 5 height 11
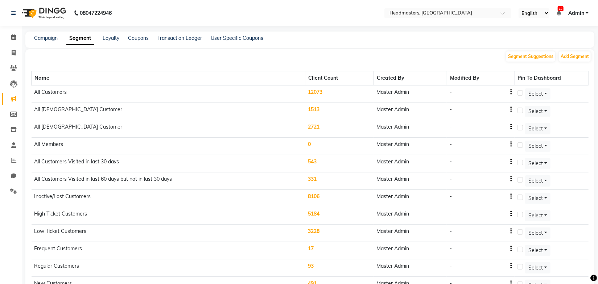
drag, startPoint x: 341, startPoint y: 45, endPoint x: 321, endPoint y: 42, distance: 19.8
click at [341, 44] on div "Campaign Segment Loyalty Coupons Transaction Ledger User Specific Coupons" at bounding box center [309, 40] width 569 height 16
drag, startPoint x: 45, startPoint y: 38, endPoint x: 39, endPoint y: 42, distance: 7.5
click at [45, 38] on link "Campaign" at bounding box center [46, 38] width 24 height 7
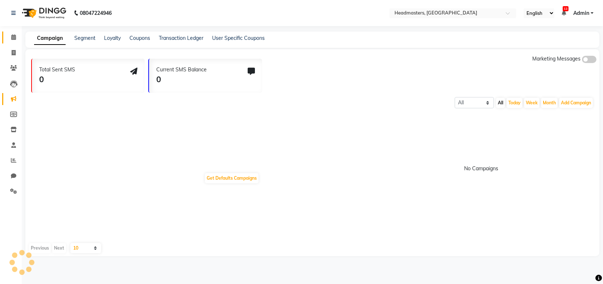
click at [14, 36] on icon at bounding box center [13, 36] width 5 height 5
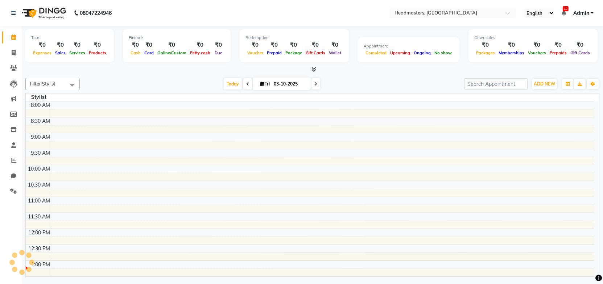
drag, startPoint x: 355, startPoint y: 81, endPoint x: 492, endPoint y: 2, distance: 157.0
click at [356, 81] on div "[DATE] [DATE]" at bounding box center [271, 84] width 377 height 11
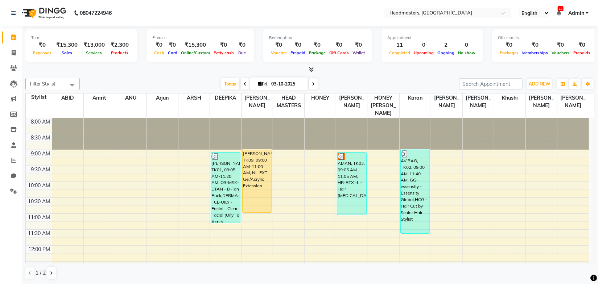
click at [204, 83] on div "[DATE] [DATE]" at bounding box center [269, 84] width 372 height 11
click at [313, 71] on icon at bounding box center [311, 69] width 5 height 5
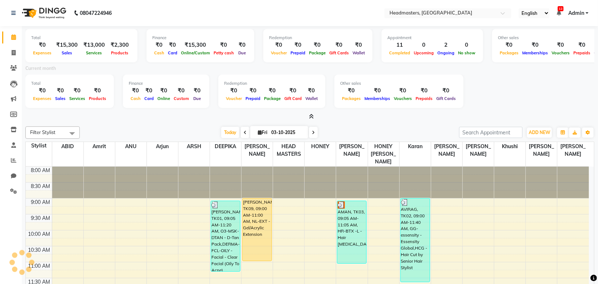
click at [189, 119] on div at bounding box center [309, 117] width 569 height 8
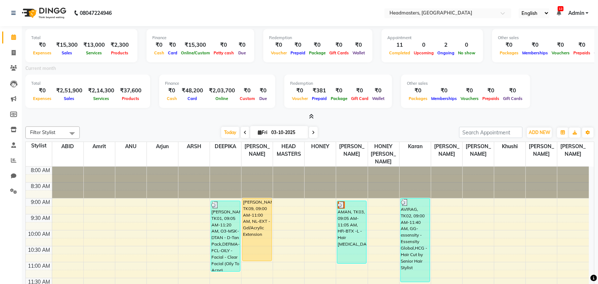
click at [310, 115] on icon at bounding box center [311, 116] width 5 height 5
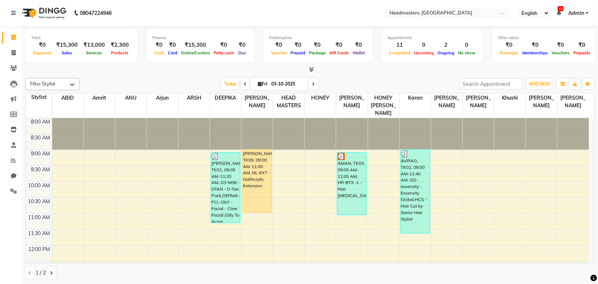
click at [191, 82] on div "[DATE] [DATE]" at bounding box center [269, 84] width 372 height 11
click at [161, 85] on div "[DATE] [DATE]" at bounding box center [269, 84] width 372 height 11
